Goal: Task Accomplishment & Management: Manage account settings

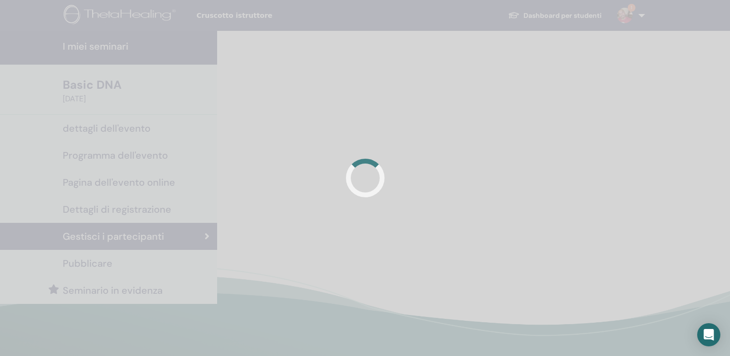
scroll to position [132, 0]
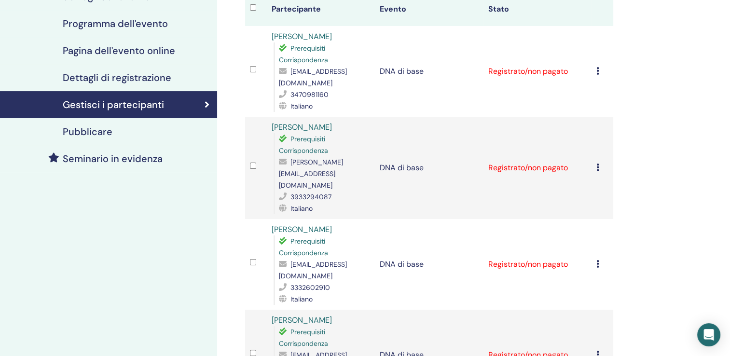
click at [598, 67] on icon at bounding box center [597, 71] width 3 height 8
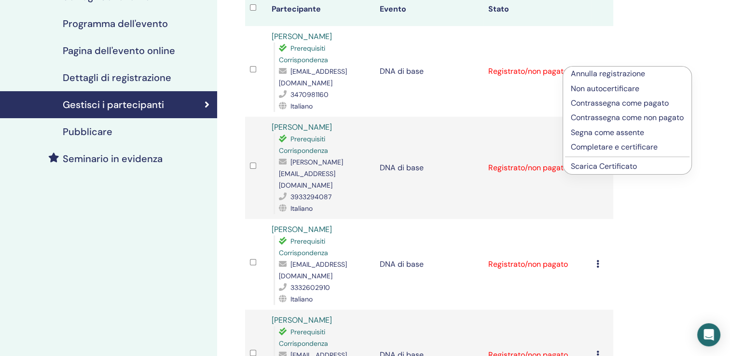
click at [598, 74] on p "Annulla registrazione" at bounding box center [626, 74] width 113 height 12
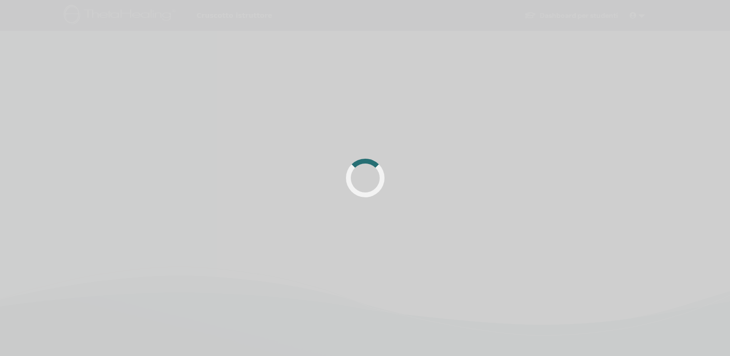
scroll to position [132, 0]
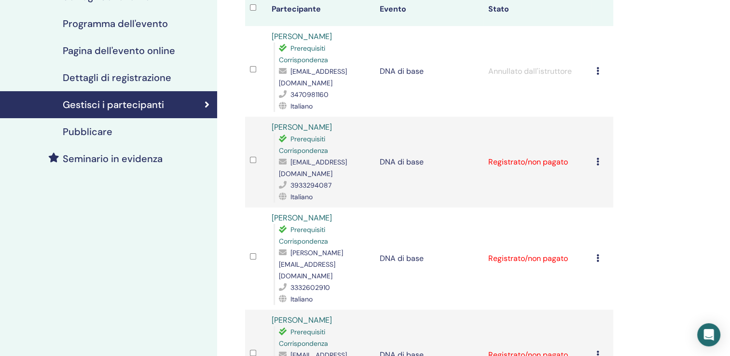
click at [597, 158] on icon at bounding box center [597, 162] width 3 height 8
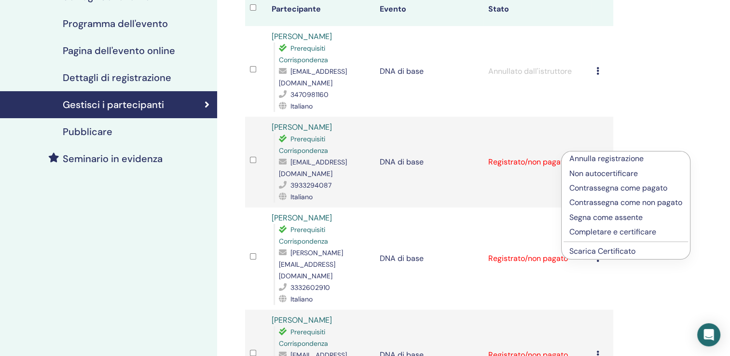
click at [603, 236] on p "Completare e certificare" at bounding box center [625, 232] width 113 height 12
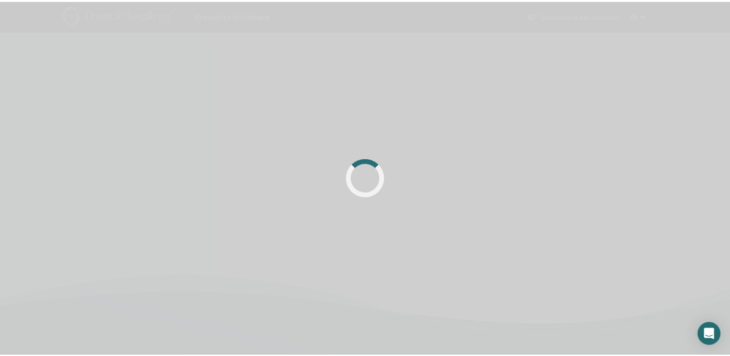
scroll to position [132, 0]
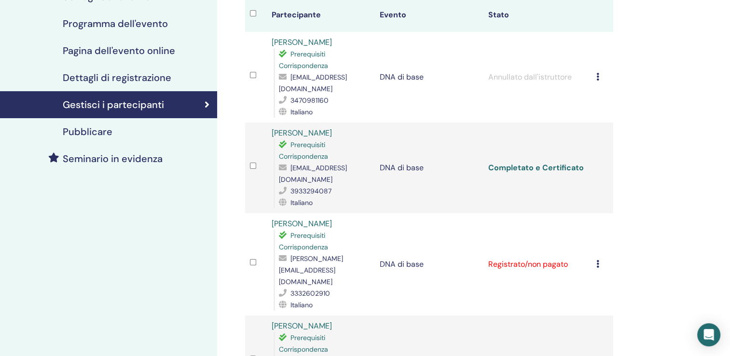
click at [536, 162] on link "Completato e Certificato" at bounding box center [534, 167] width 95 height 10
click at [596, 260] on icon at bounding box center [597, 264] width 3 height 8
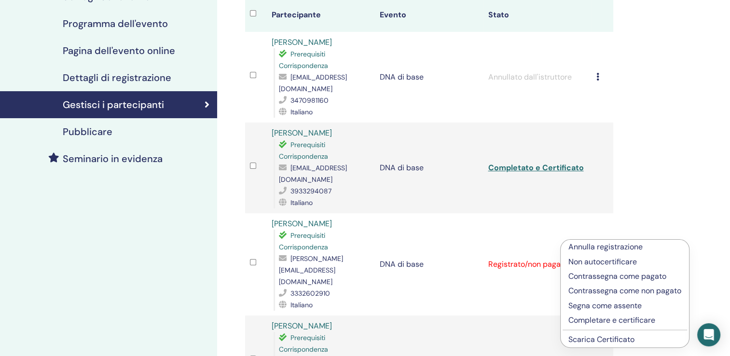
click at [600, 318] on p "Completare e certificare" at bounding box center [624, 320] width 113 height 12
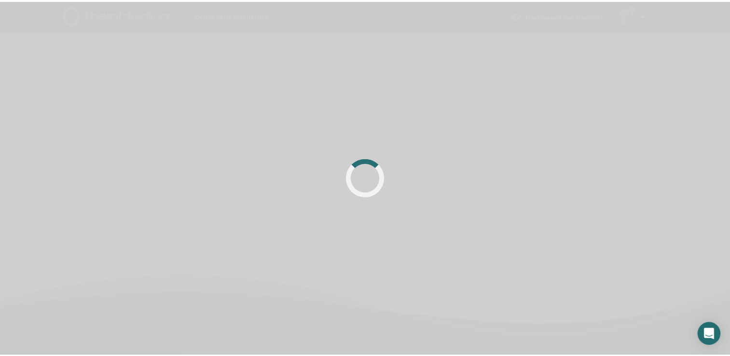
scroll to position [132, 0]
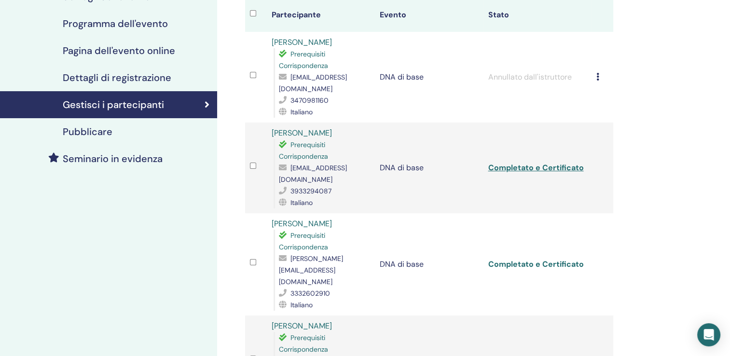
click at [537, 259] on link "Completato e Certificato" at bounding box center [534, 264] width 95 height 10
click at [600, 355] on div "Annulla registrazione Non autocertificare Contrassegna come pagato Contrassegna…" at bounding box center [602, 361] width 12 height 12
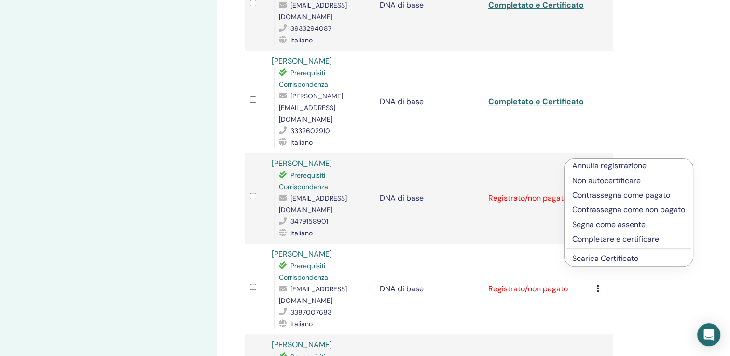
scroll to position [301, 0]
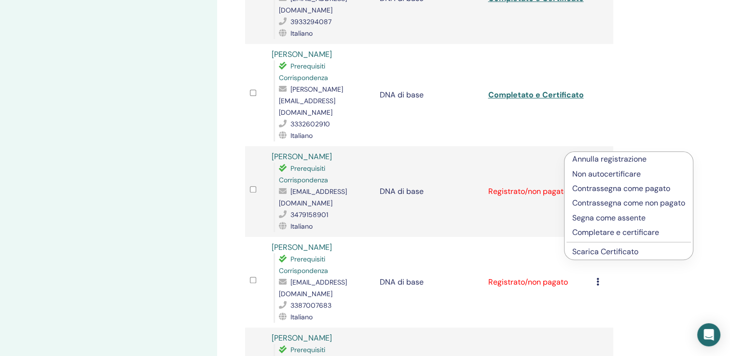
click at [615, 230] on p "Completare e certificare" at bounding box center [628, 233] width 113 height 12
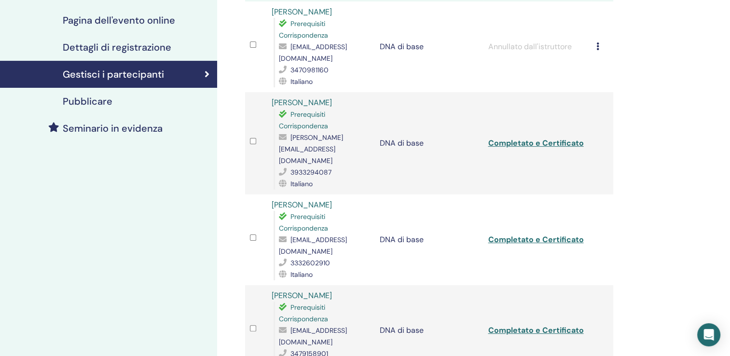
scroll to position [163, 0]
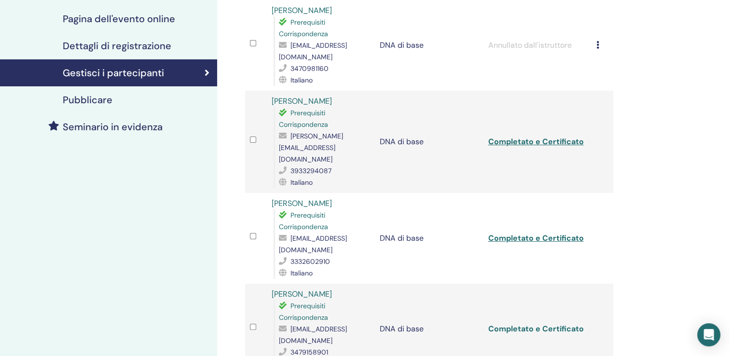
click at [538, 324] on link "Completato e Certificato" at bounding box center [534, 329] width 95 height 10
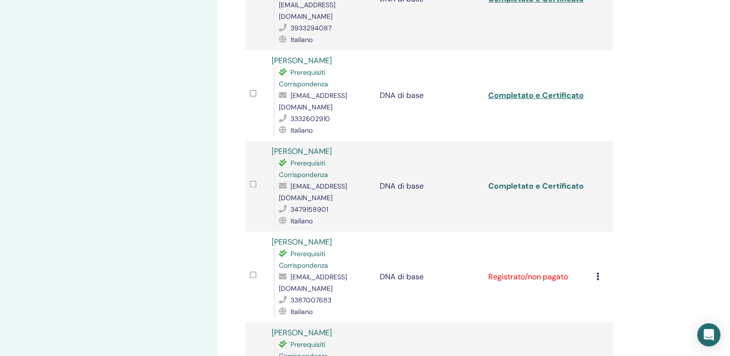
scroll to position [311, 0]
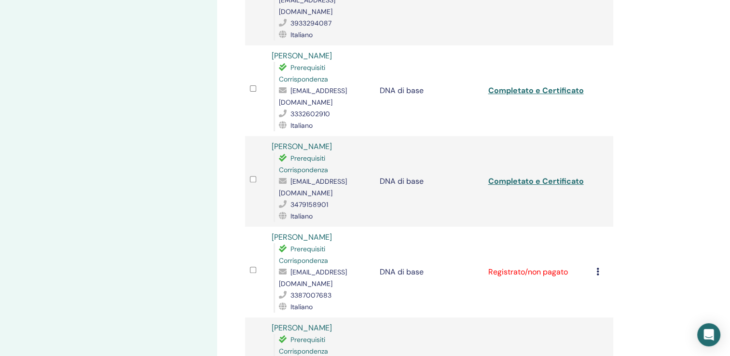
click at [596, 268] on icon at bounding box center [597, 272] width 3 height 8
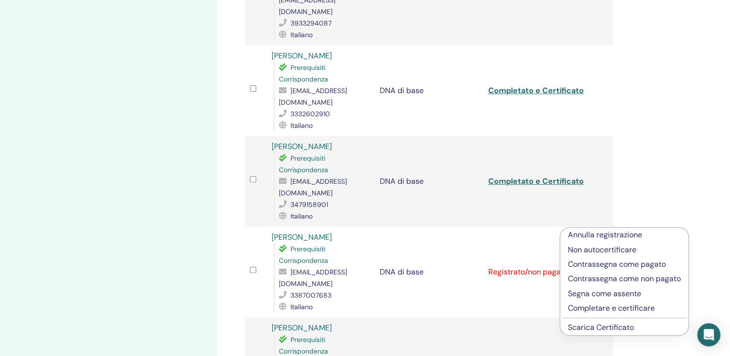
click at [604, 309] on p "Completare e certificare" at bounding box center [624, 308] width 113 height 12
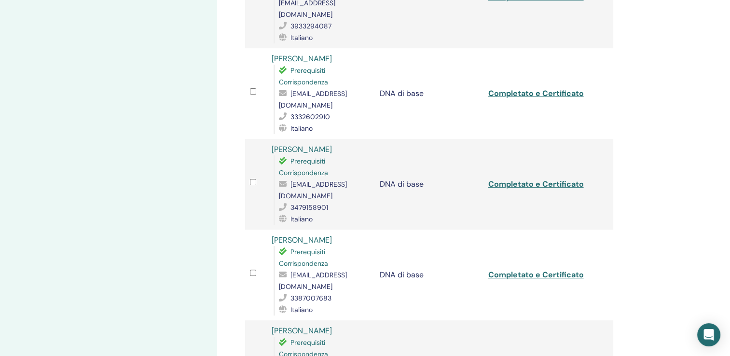
scroll to position [317, 0]
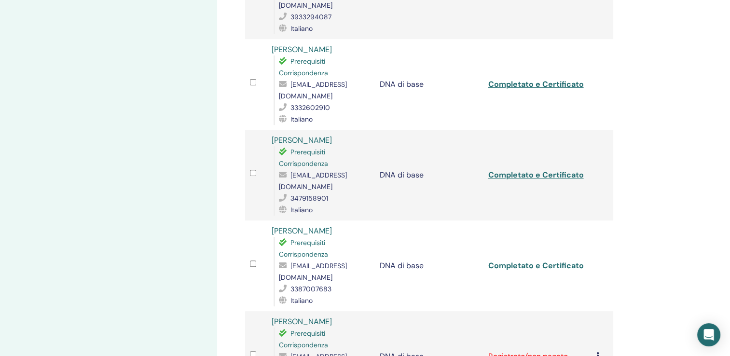
click at [528, 260] on link "Completato e Certificato" at bounding box center [534, 265] width 95 height 10
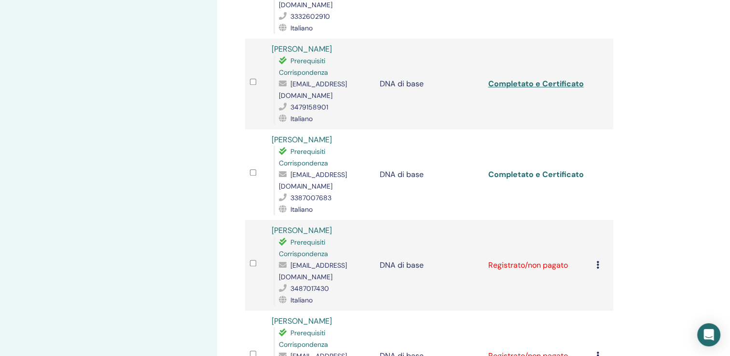
scroll to position [419, 0]
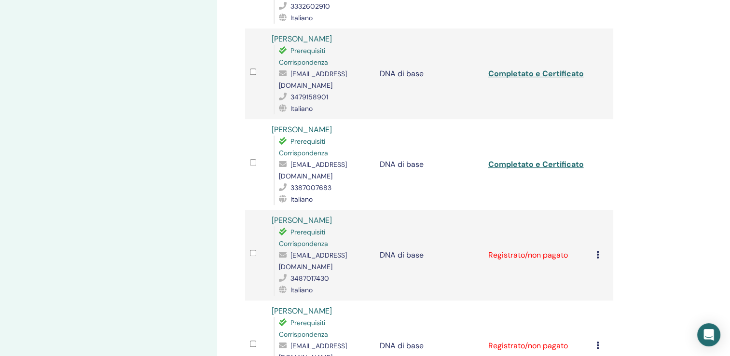
click at [597, 251] on icon at bounding box center [597, 255] width 3 height 8
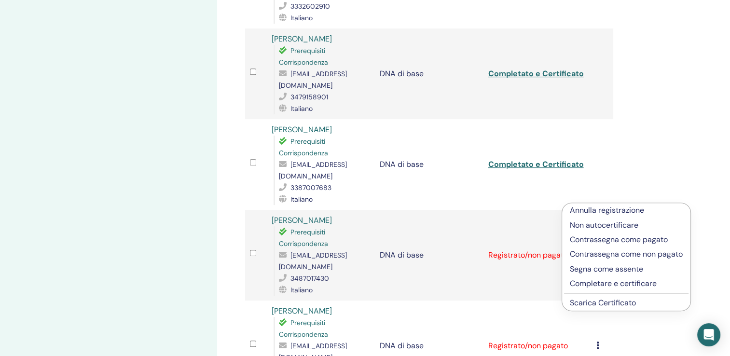
click at [611, 281] on p "Completare e certificare" at bounding box center [625, 284] width 113 height 12
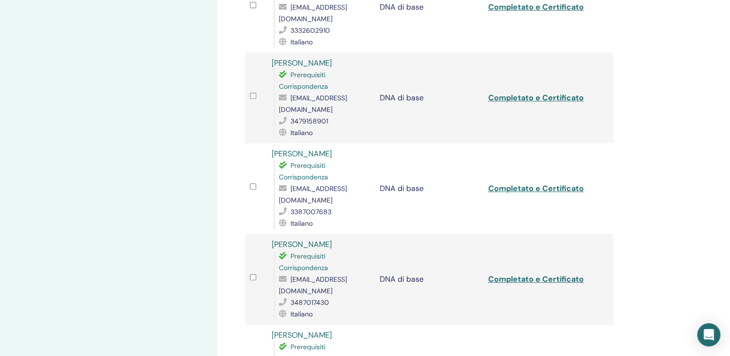
scroll to position [395, 0]
click at [530, 273] on link "Completato e Certificato" at bounding box center [534, 278] width 95 height 10
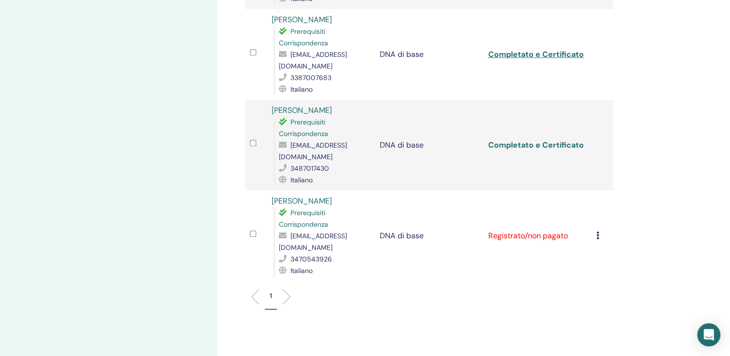
scroll to position [533, 0]
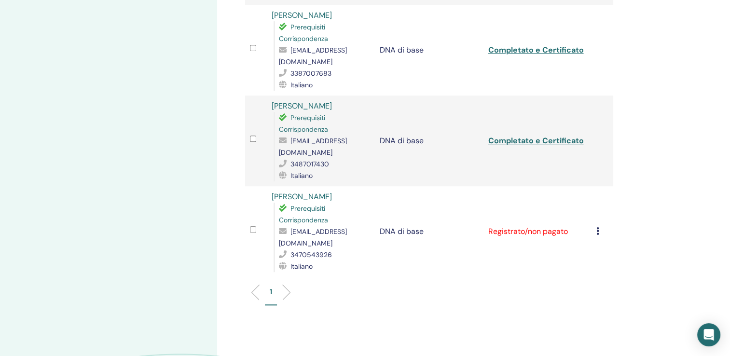
click at [597, 227] on icon at bounding box center [597, 231] width 3 height 8
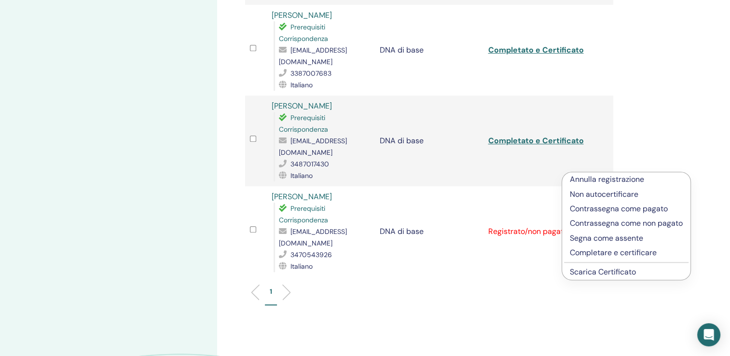
click at [610, 250] on p "Completare e certificare" at bounding box center [625, 253] width 113 height 12
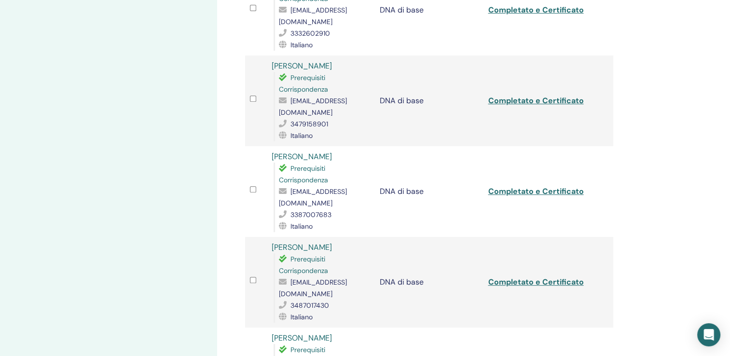
scroll to position [401, 0]
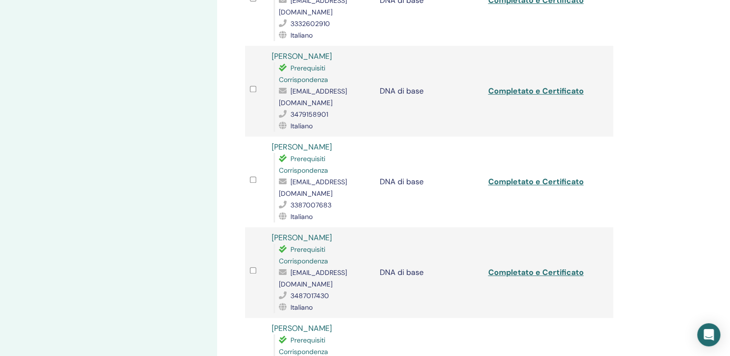
click at [534, 355] on link "Completato e Certificato" at bounding box center [534, 363] width 95 height 10
